Goal: Task Accomplishment & Management: Use online tool/utility

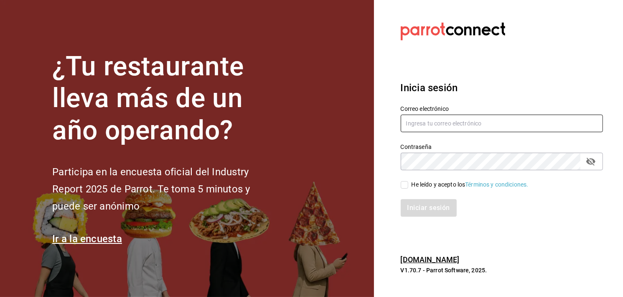
click at [437, 124] on input "text" at bounding box center [501, 123] width 202 height 18
type input "c"
type input "P"
type input "[EMAIL_ADDRESS][DOMAIN_NAME]"
click at [598, 166] on div "Contraseña" at bounding box center [501, 161] width 202 height 18
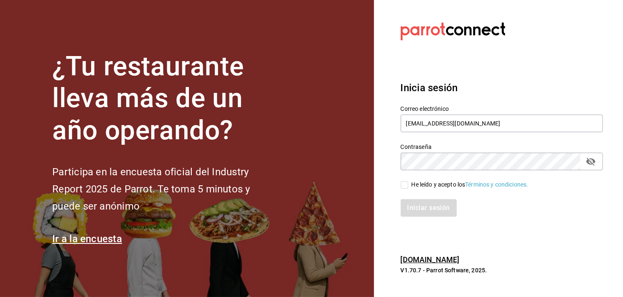
click at [594, 162] on icon "passwordField" at bounding box center [590, 161] width 10 height 10
click at [419, 181] on div "He leído y acepto los Términos y condiciones." at bounding box center [469, 184] width 117 height 9
click at [408, 181] on input "He leído y acepto los Términos y condiciones." at bounding box center [404, 185] width 8 height 8
checkbox input "true"
click at [418, 204] on button "Iniciar sesión" at bounding box center [428, 208] width 57 height 18
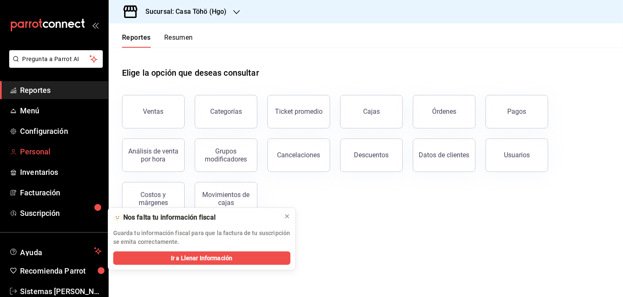
click at [33, 157] on link "Personal" at bounding box center [54, 151] width 108 height 18
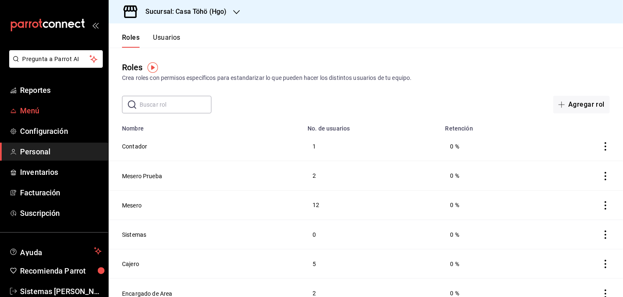
click at [30, 108] on span "Menú" at bounding box center [60, 110] width 81 height 11
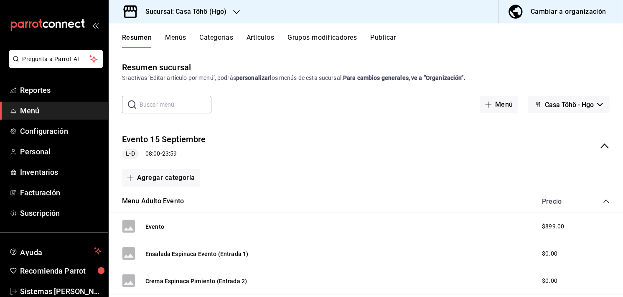
click at [473, 170] on div "Agregar categoría" at bounding box center [365, 178] width 487 height 18
